Goal: Task Accomplishment & Management: Use online tool/utility

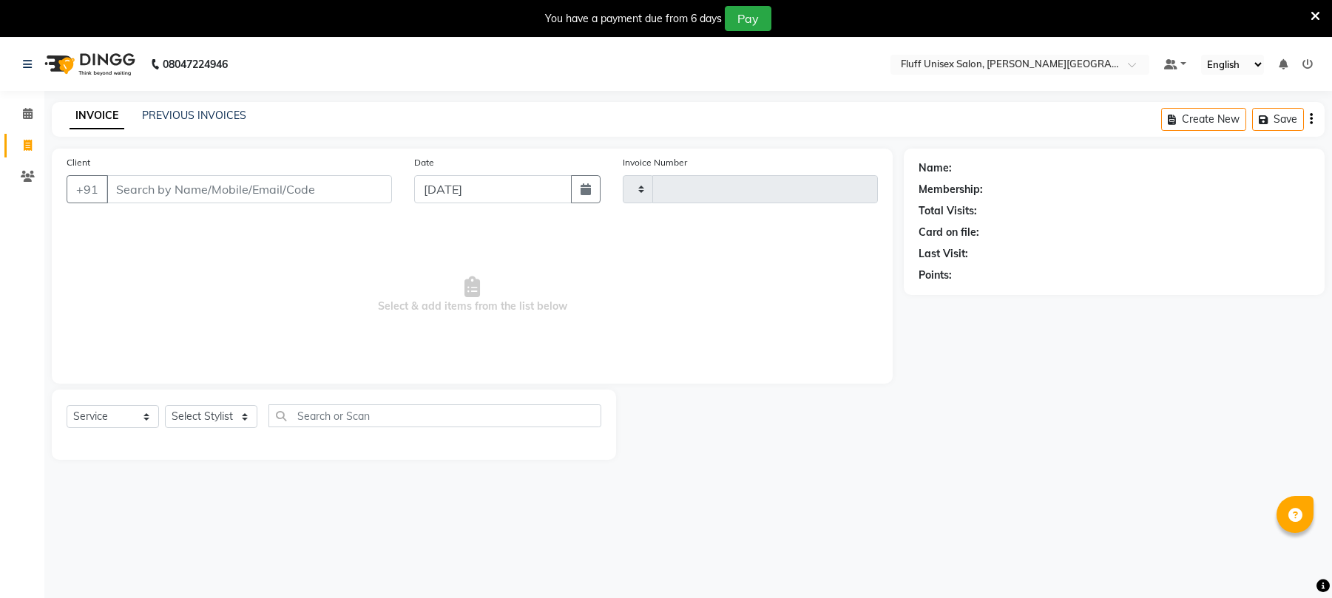
select select "service"
type input "2244"
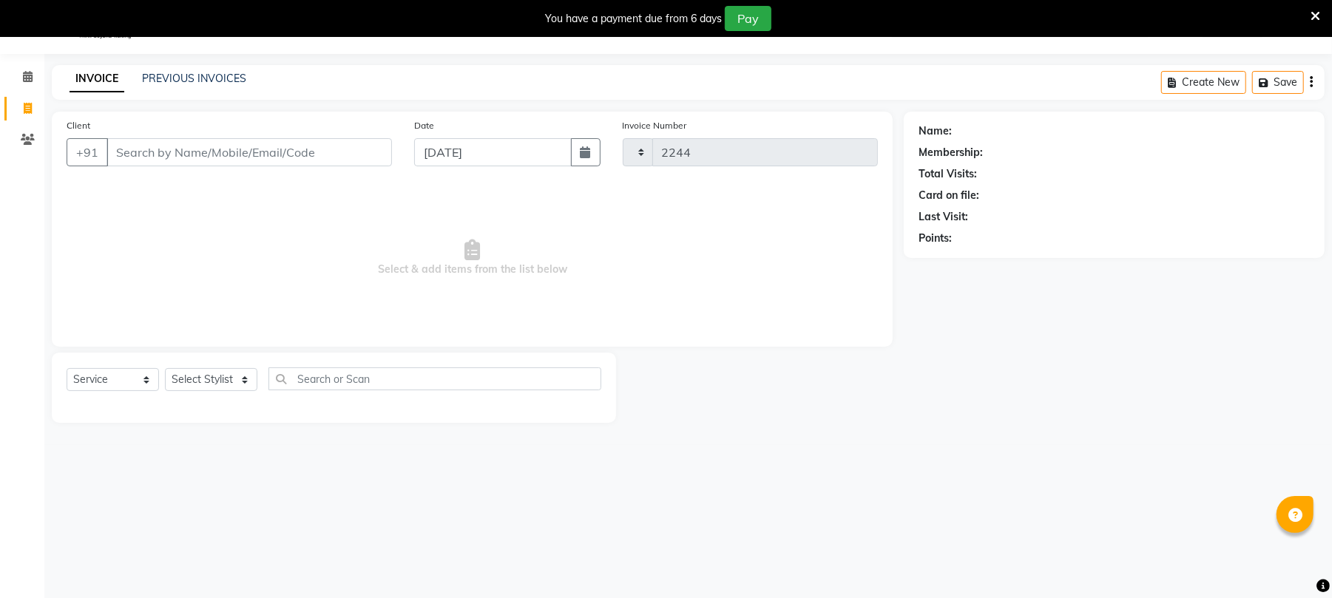
select select "32"
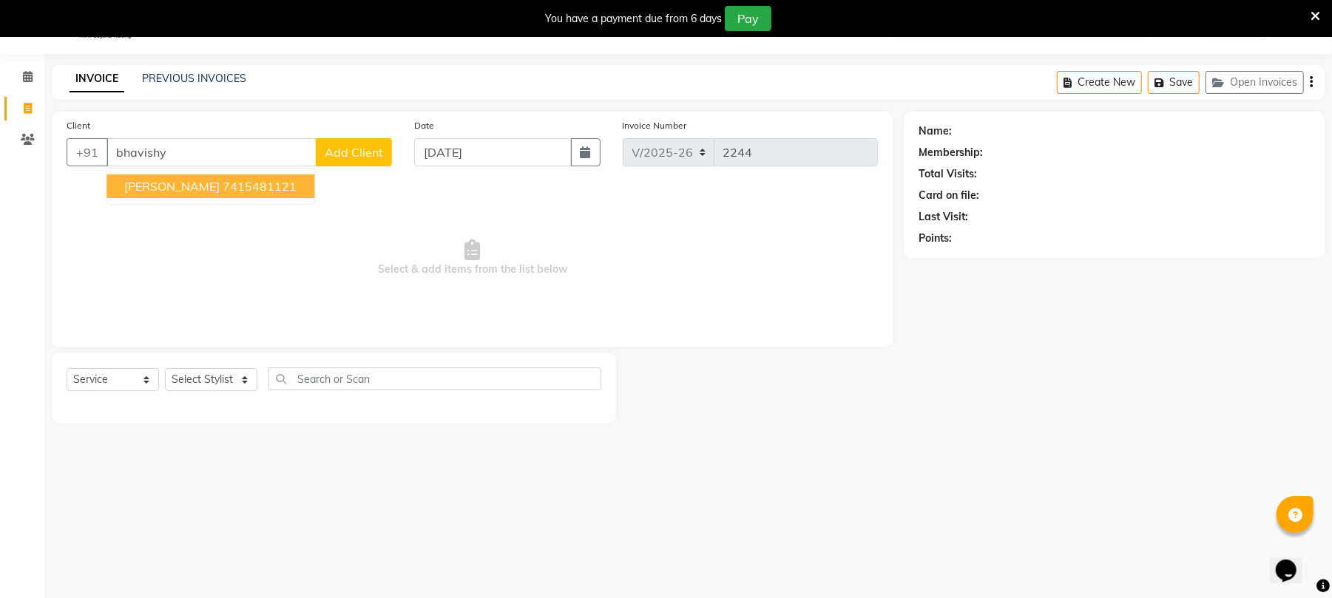
click at [231, 185] on ngb-highlight "7415481121" at bounding box center [260, 186] width 74 height 15
type input "7415481121"
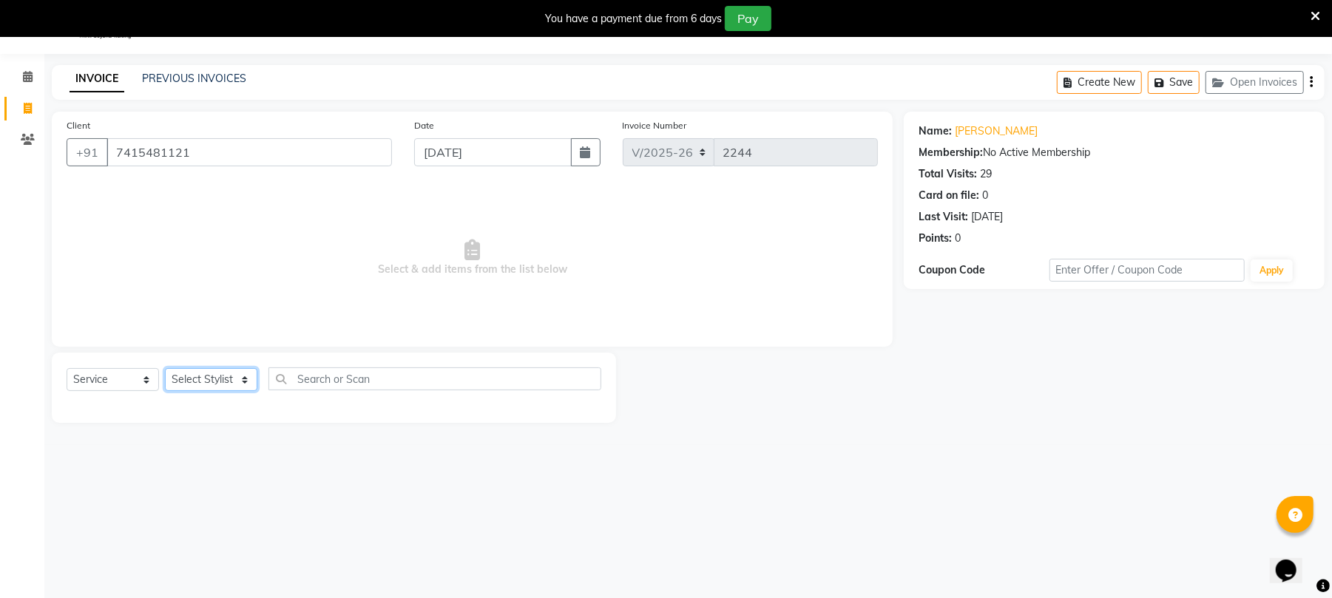
click at [217, 385] on select "Select Stylist Chinu [PERSON_NAME] Reception Rohit" at bounding box center [211, 379] width 92 height 23
select select "39020"
click at [165, 368] on select "Select Stylist Chinu [PERSON_NAME] Reception Rohit" at bounding box center [211, 379] width 92 height 23
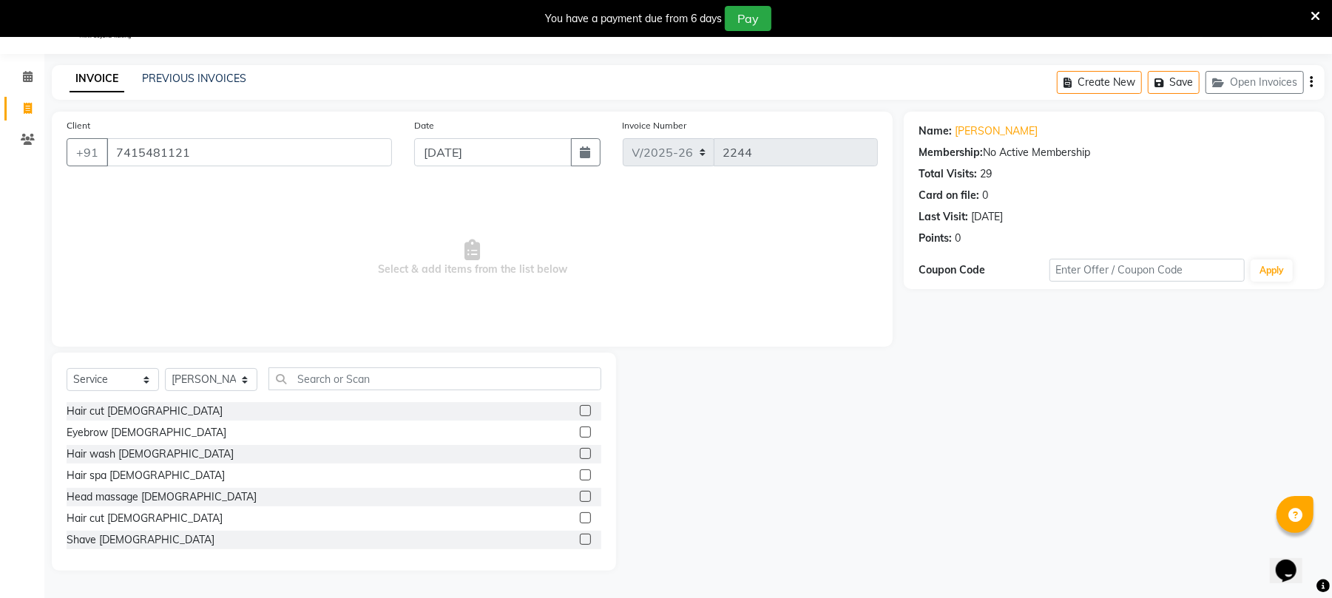
click at [580, 518] on label at bounding box center [585, 517] width 11 height 11
click at [580, 518] on input "checkbox" at bounding box center [585, 519] width 10 height 10
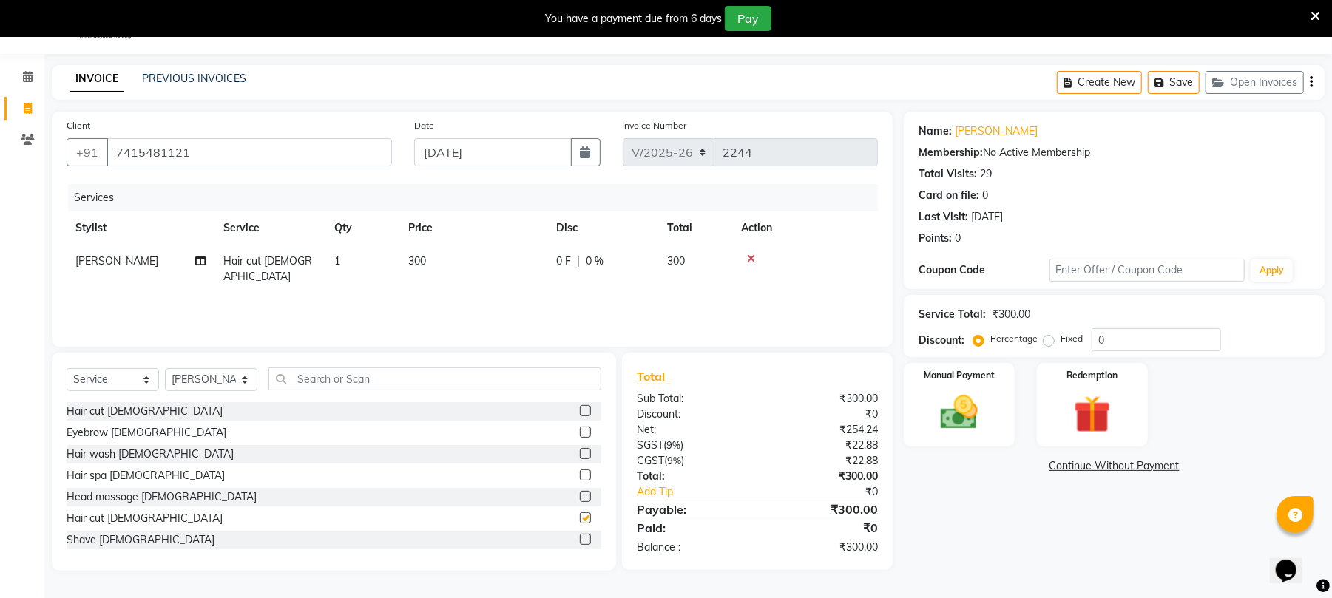
checkbox input "false"
click at [527, 267] on td "300" at bounding box center [473, 269] width 148 height 49
select select "39020"
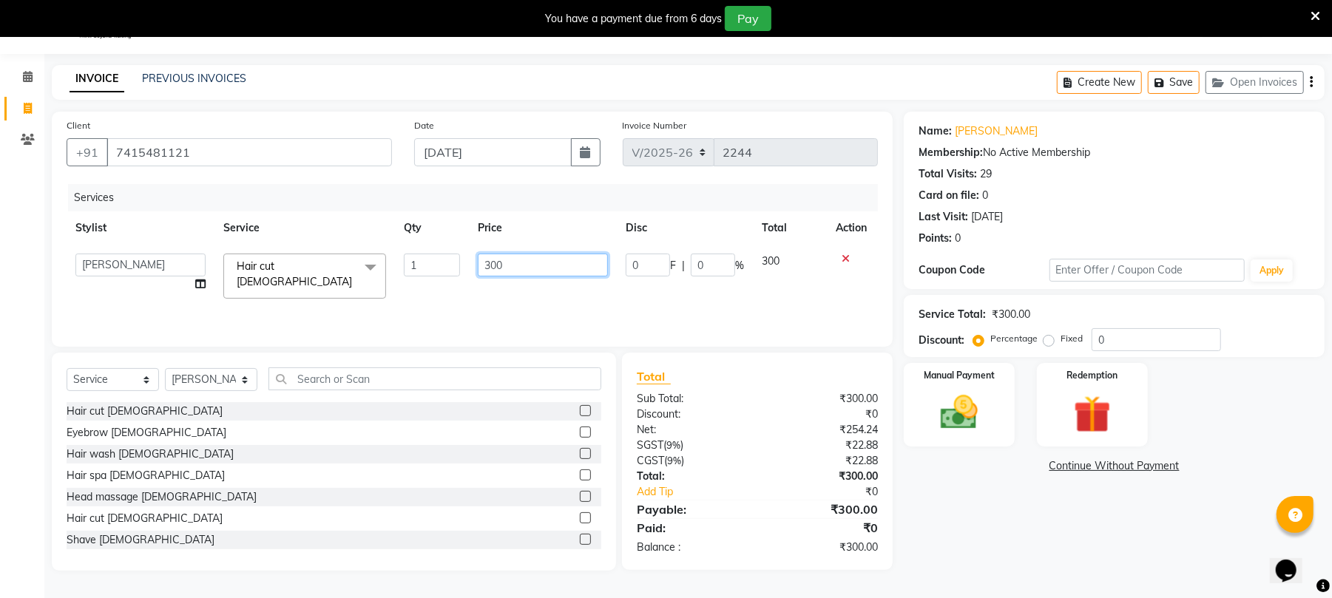
click at [527, 267] on input "300" at bounding box center [543, 265] width 130 height 23
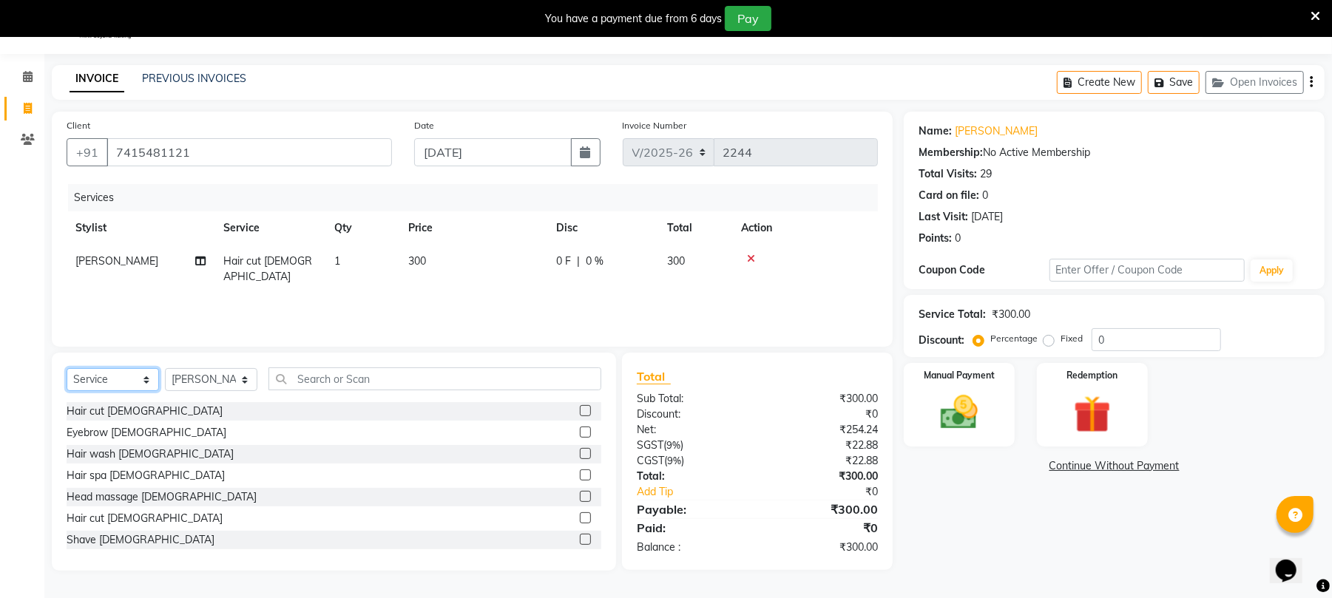
drag, startPoint x: 104, startPoint y: 376, endPoint x: 106, endPoint y: 393, distance: 17.9
click at [106, 393] on div "Select Service Product Membership Package Voucher Prepaid Gift Card Select Styl…" at bounding box center [334, 385] width 535 height 35
select select "product"
click at [67, 368] on select "Select Service Product Membership Package Voucher Prepaid Gift Card" at bounding box center [113, 379] width 92 height 23
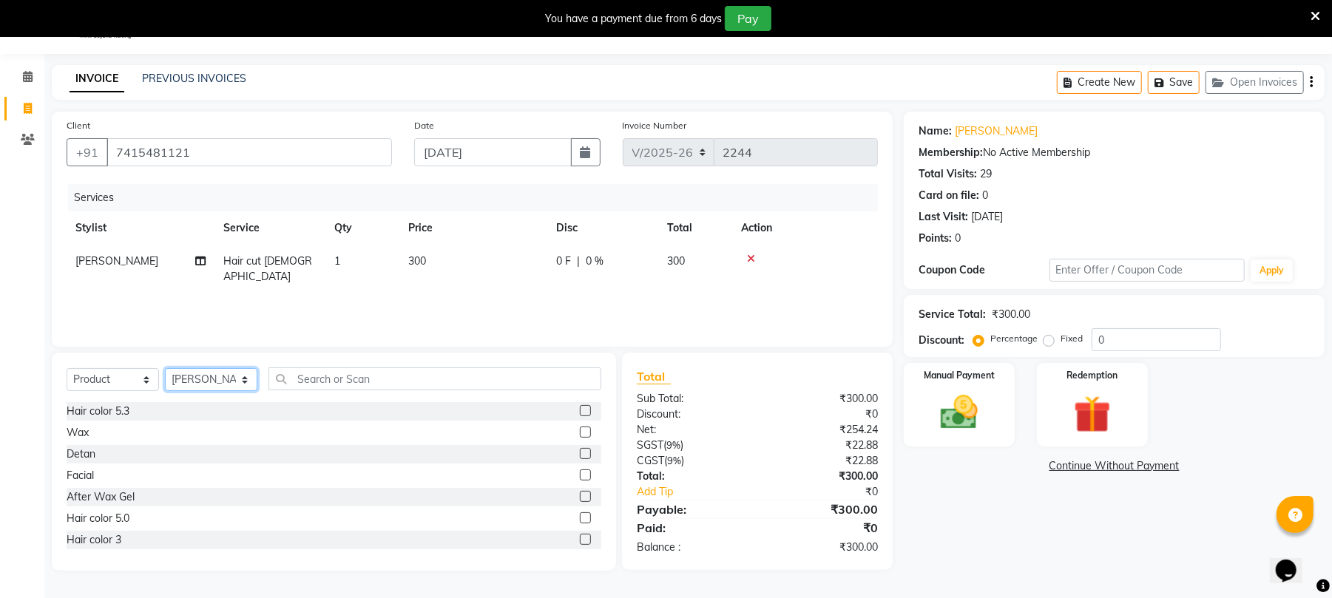
click at [231, 377] on select "Select Stylist Chinu [PERSON_NAME] Reception Rohit" at bounding box center [211, 379] width 92 height 23
click at [165, 368] on select "Select Stylist Chinu [PERSON_NAME] Reception Rohit" at bounding box center [211, 379] width 92 height 23
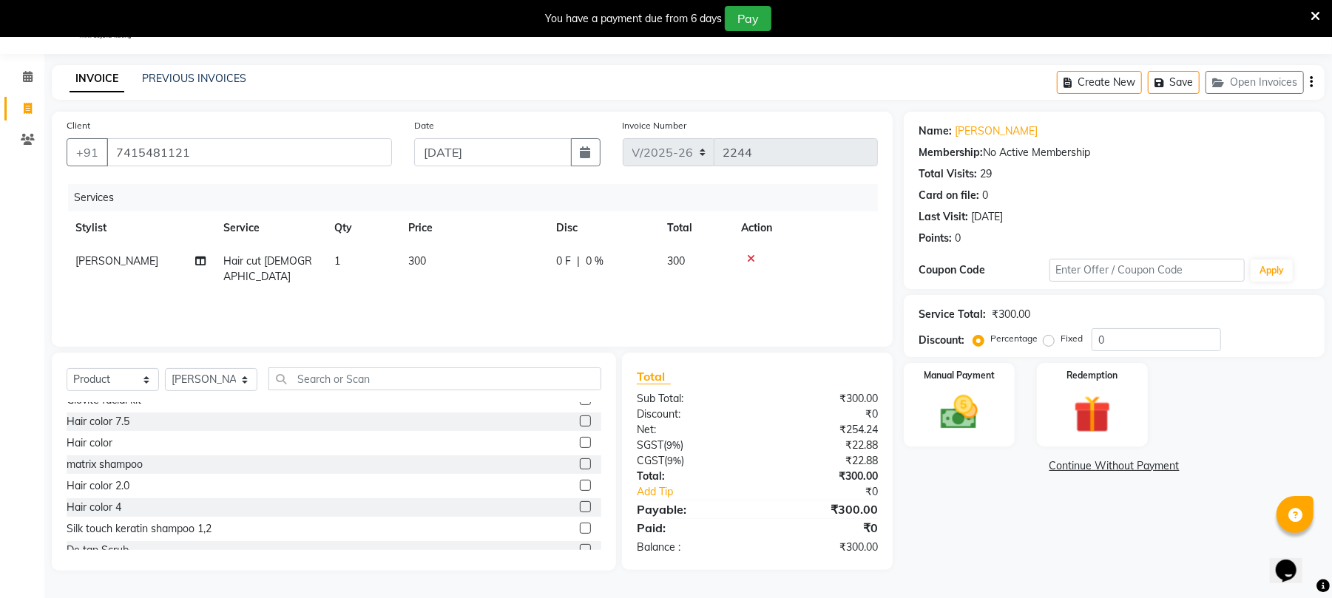
click at [580, 464] on label at bounding box center [585, 464] width 11 height 11
click at [580, 464] on input "checkbox" at bounding box center [585, 465] width 10 height 10
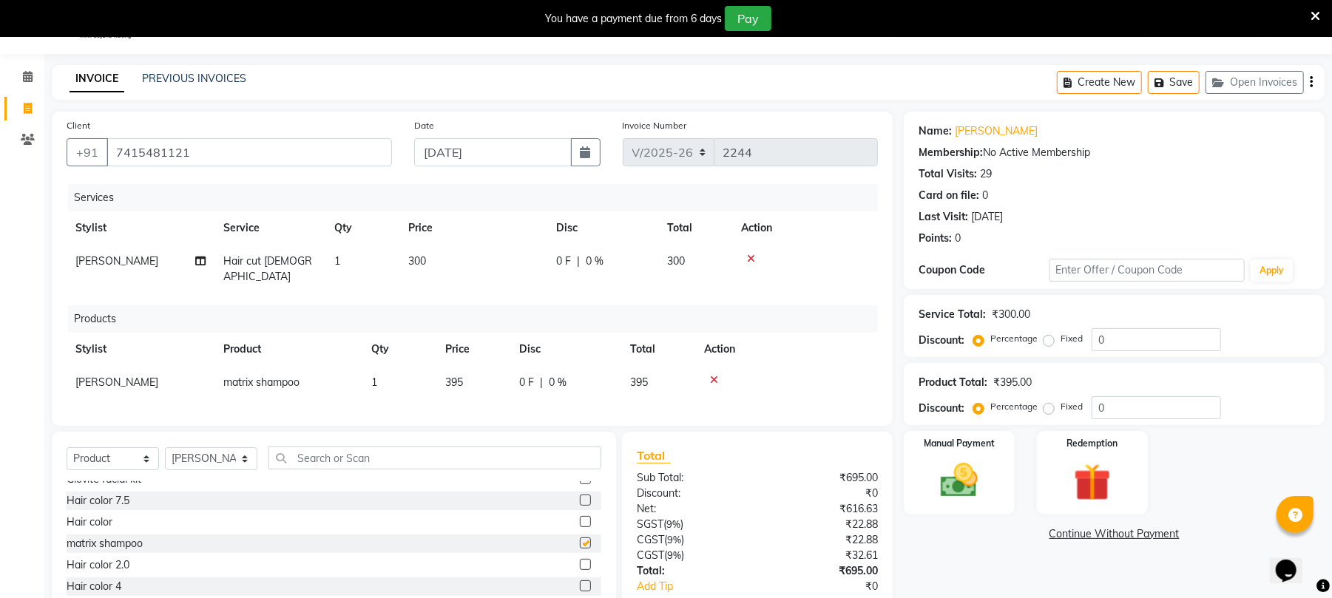
checkbox input "false"
click at [501, 373] on td "395" at bounding box center [473, 382] width 74 height 33
select select "39020"
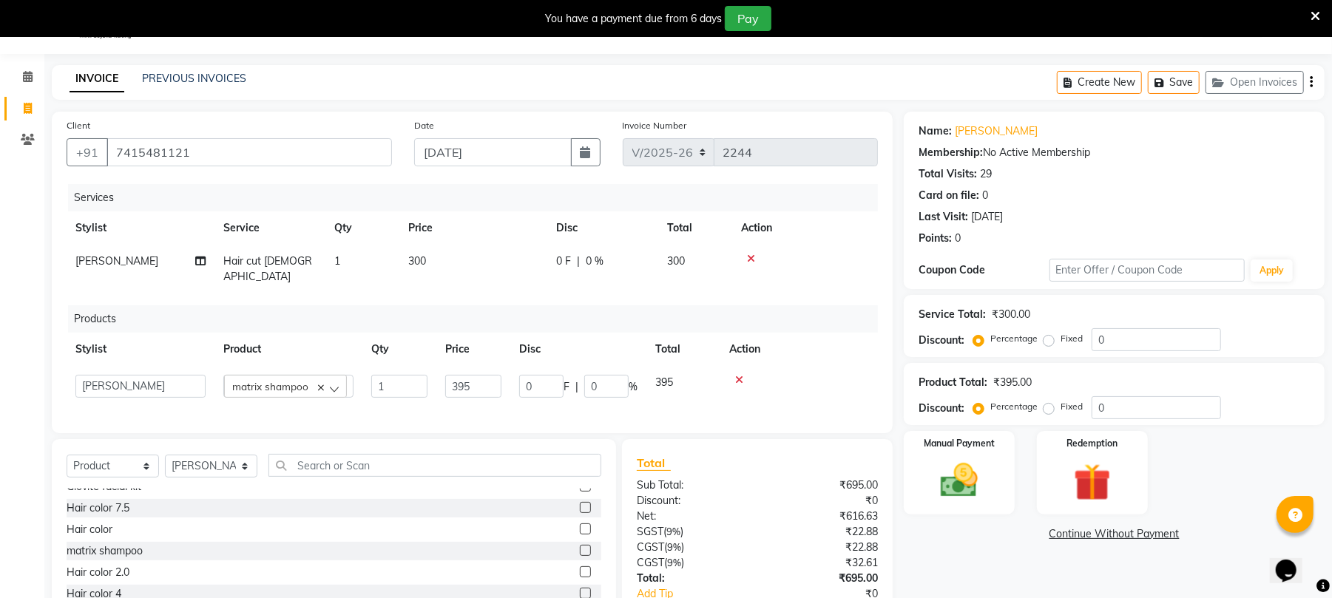
click at [501, 373] on td "395" at bounding box center [473, 386] width 74 height 41
click at [488, 375] on input "395" at bounding box center [473, 386] width 56 height 23
type input "350"
click at [504, 257] on td "300" at bounding box center [473, 269] width 148 height 49
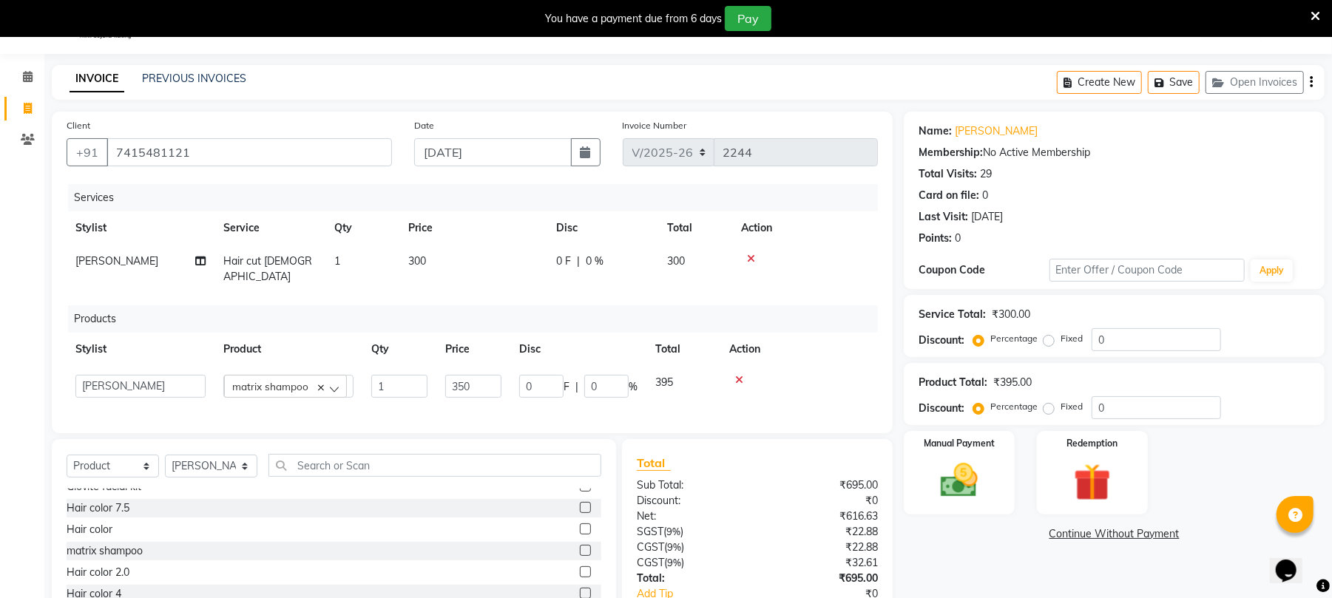
select select "39020"
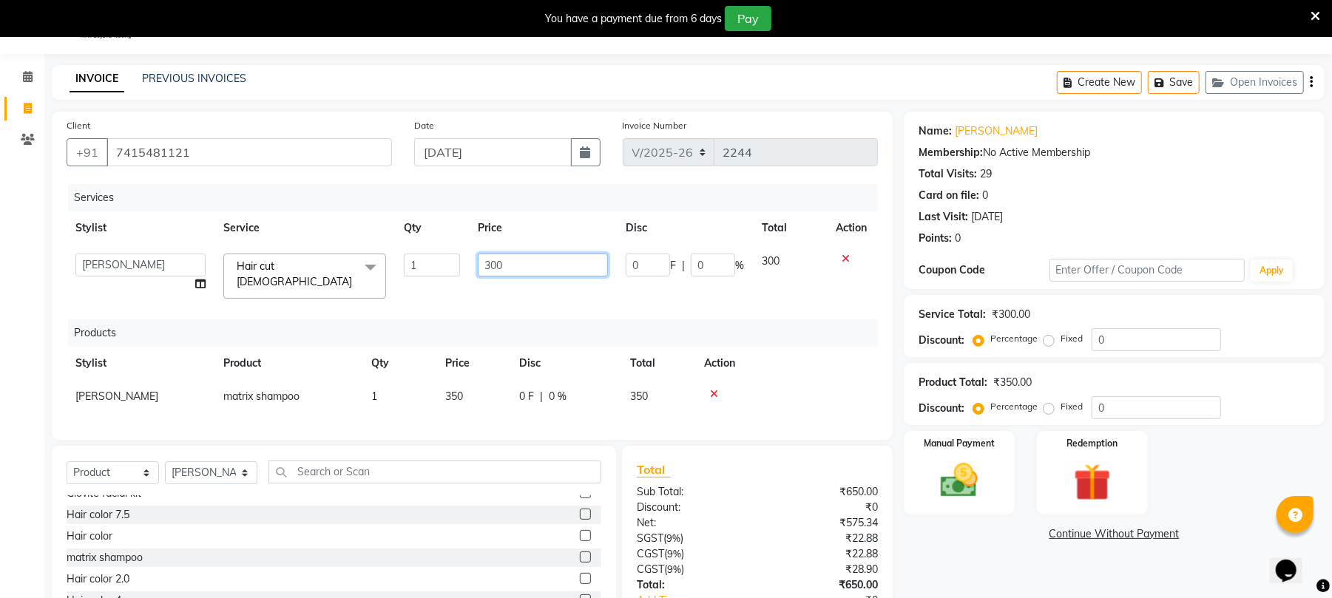
click at [507, 257] on input "300" at bounding box center [543, 265] width 130 height 23
type input "350"
click at [995, 475] on div "Manual Payment" at bounding box center [958, 473] width 115 height 87
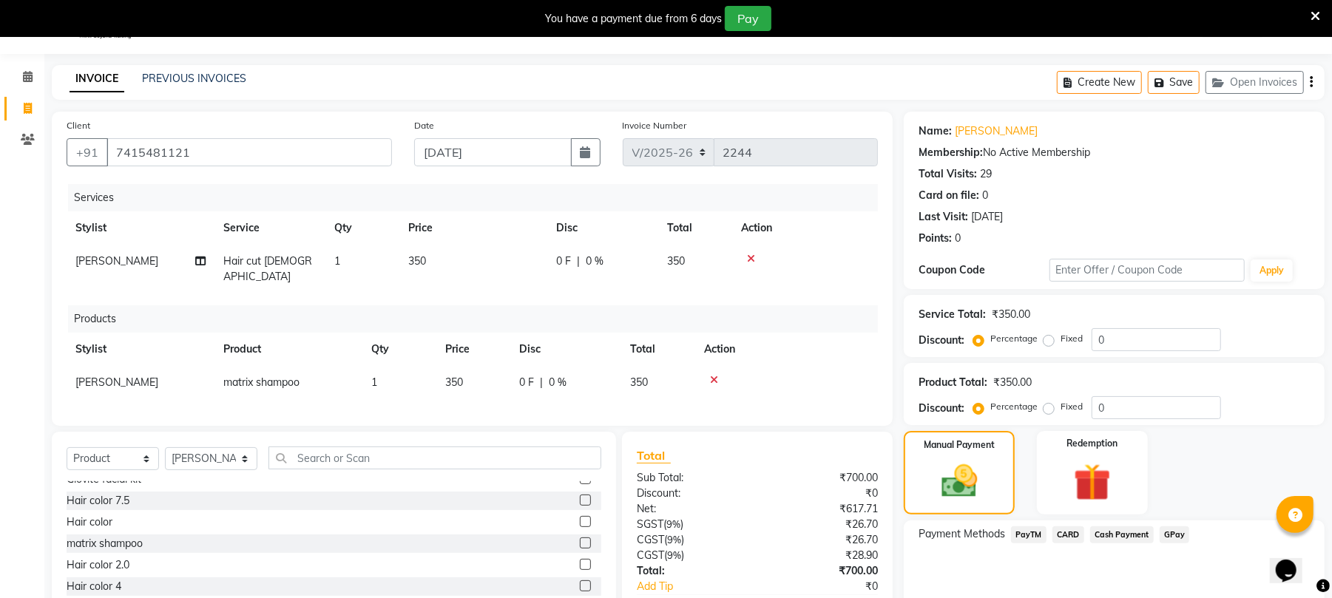
click at [1176, 531] on span "GPay" at bounding box center [1175, 535] width 30 height 17
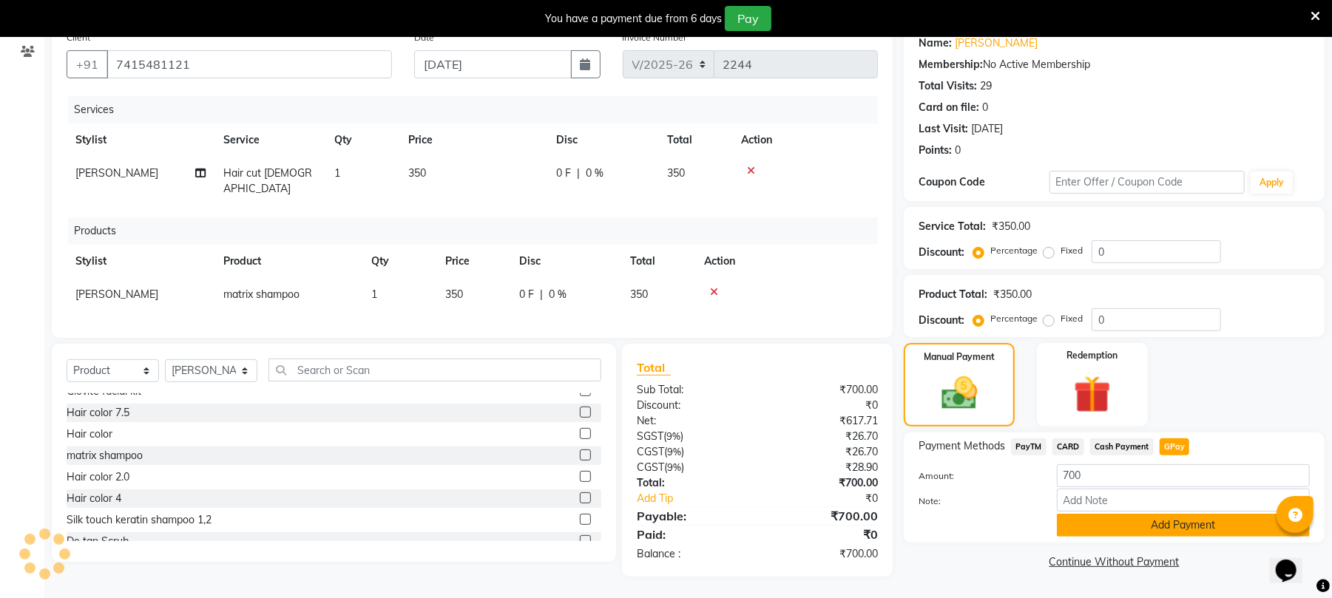
click at [1207, 534] on button "Add Payment" at bounding box center [1183, 525] width 253 height 23
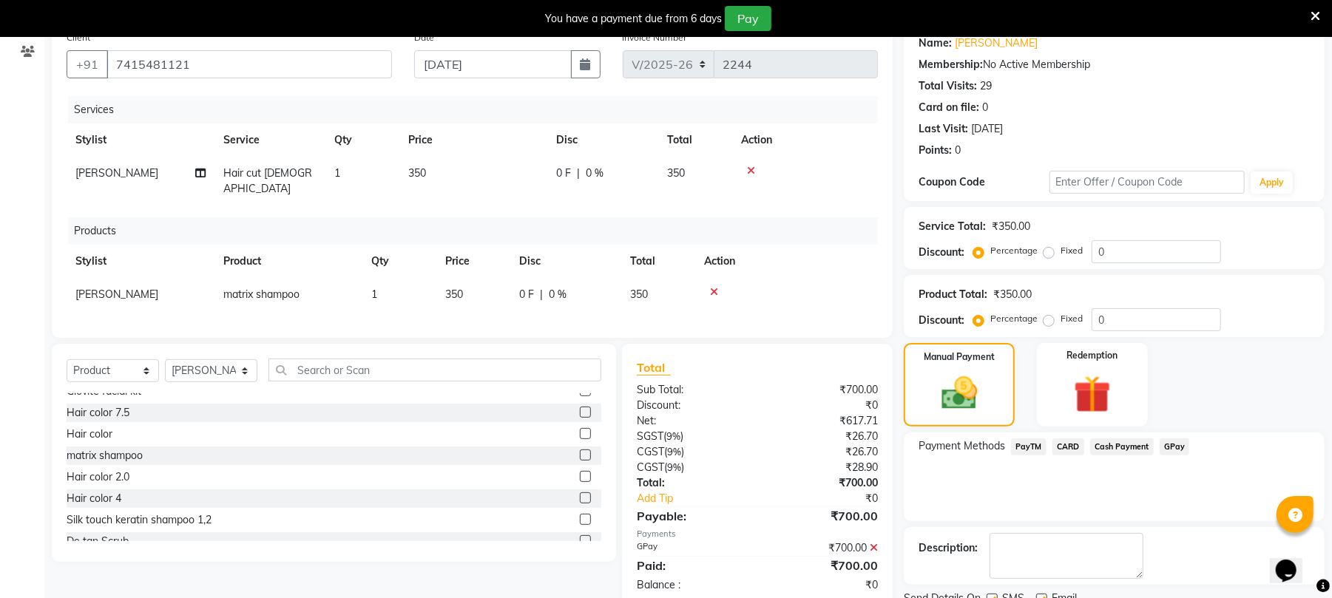
scroll to position [185, 0]
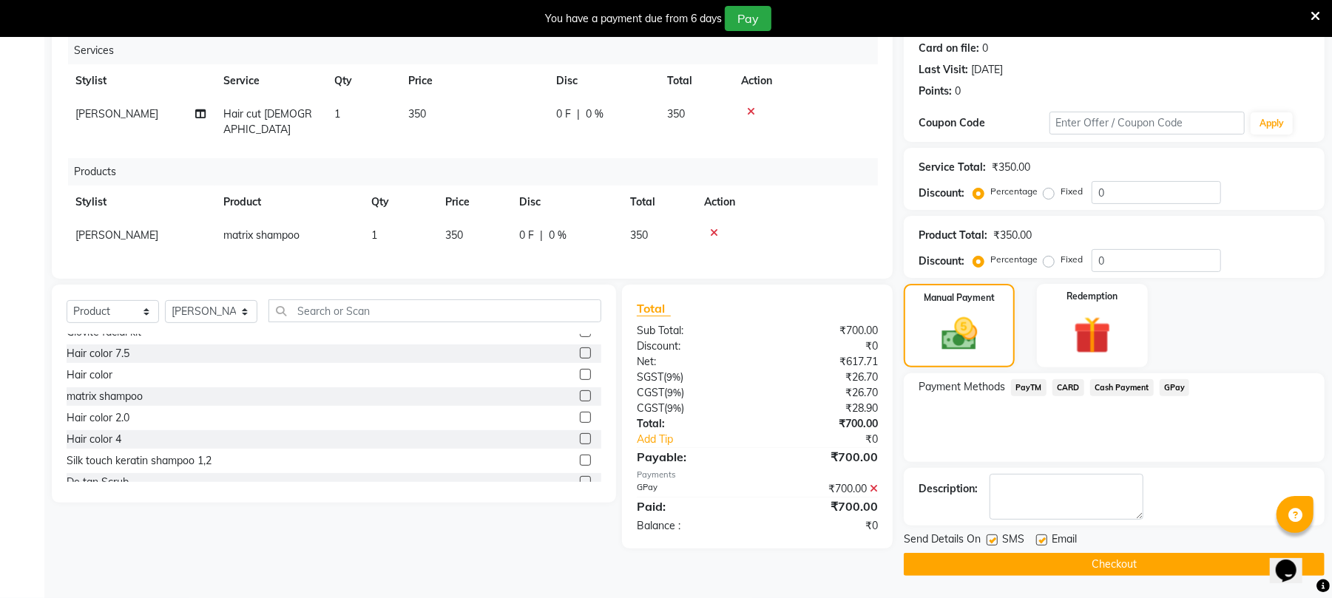
click at [1217, 565] on button "Checkout" at bounding box center [1114, 564] width 421 height 23
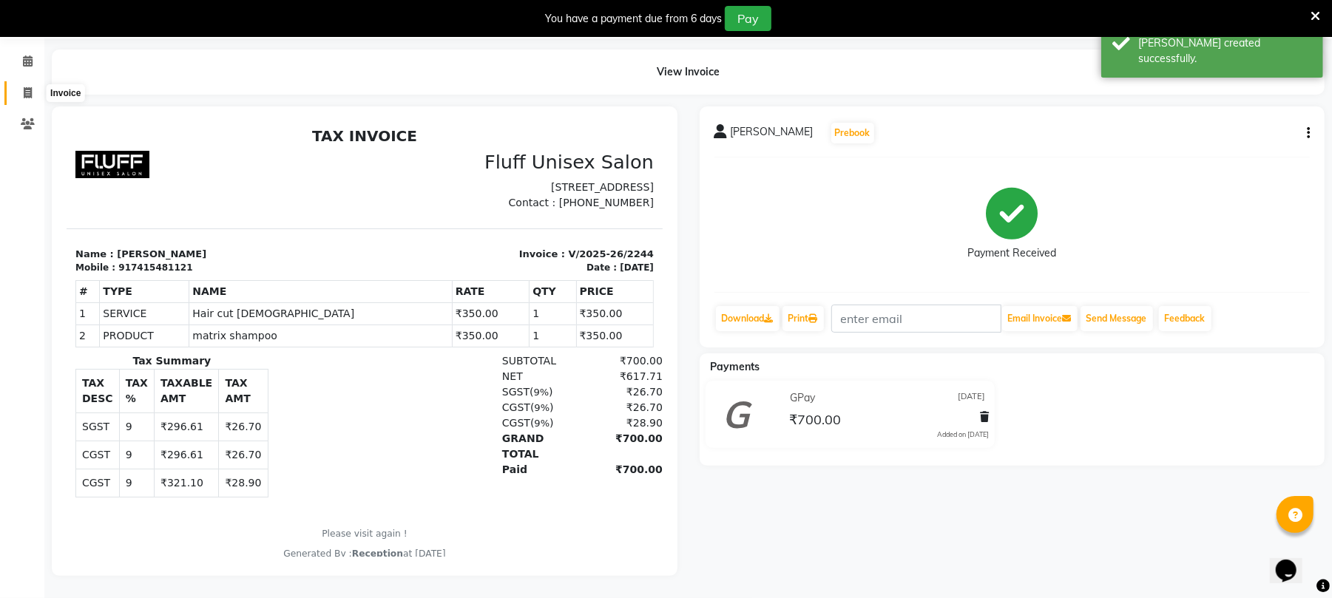
click at [27, 85] on span at bounding box center [28, 93] width 26 height 17
select select "service"
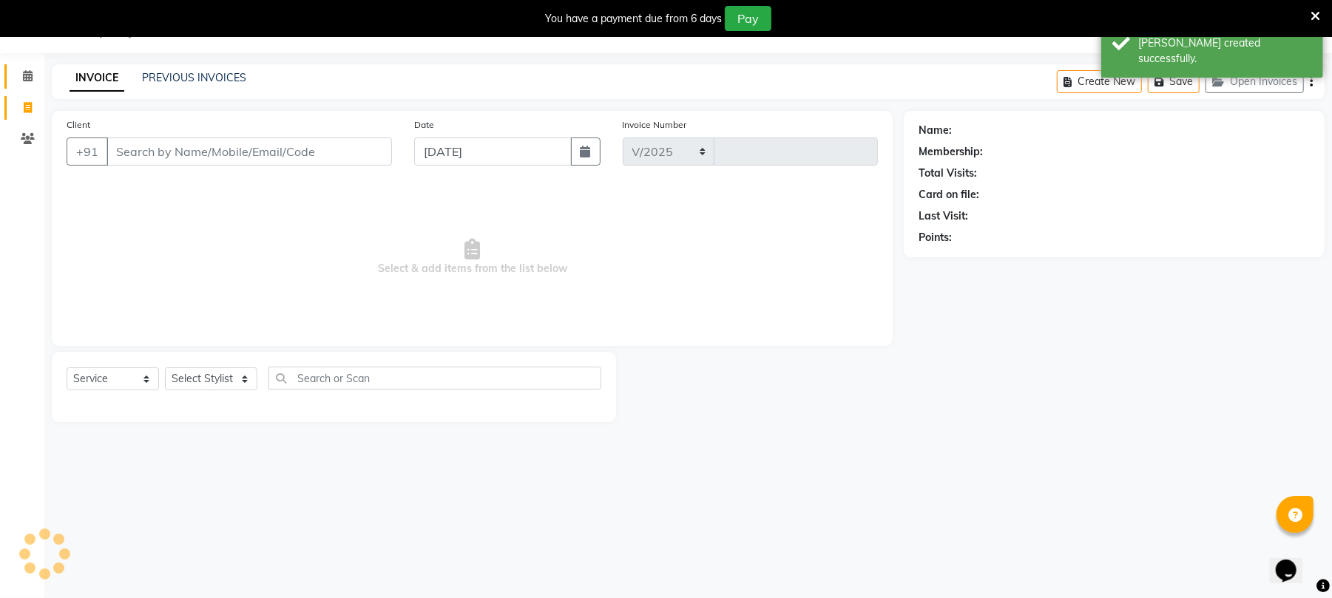
select select "32"
type input "2245"
click at [27, 74] on icon at bounding box center [28, 76] width 10 height 11
